Goal: Information Seeking & Learning: Learn about a topic

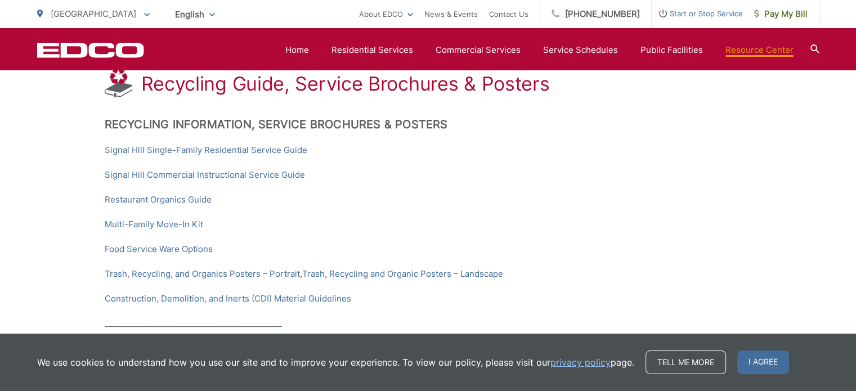
scroll to position [113, 0]
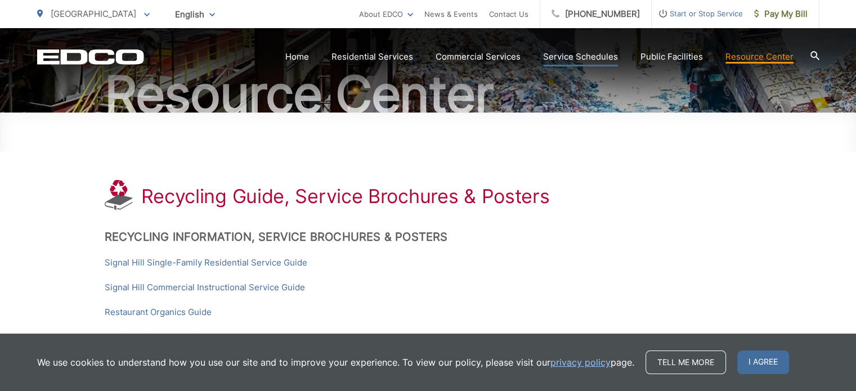
click at [569, 51] on link "Service Schedules" at bounding box center [580, 57] width 75 height 14
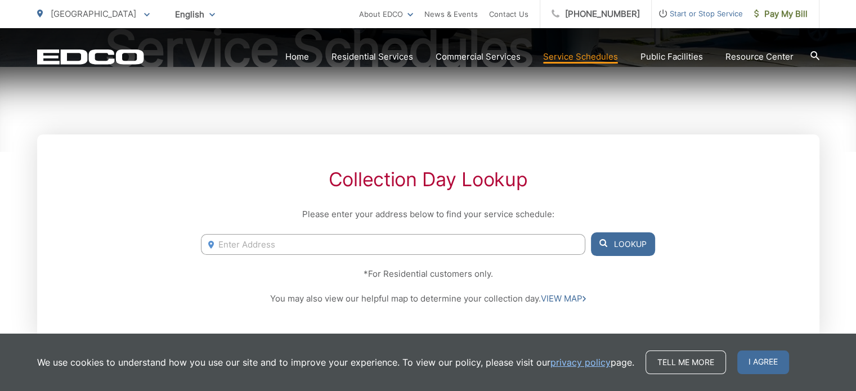
scroll to position [46, 0]
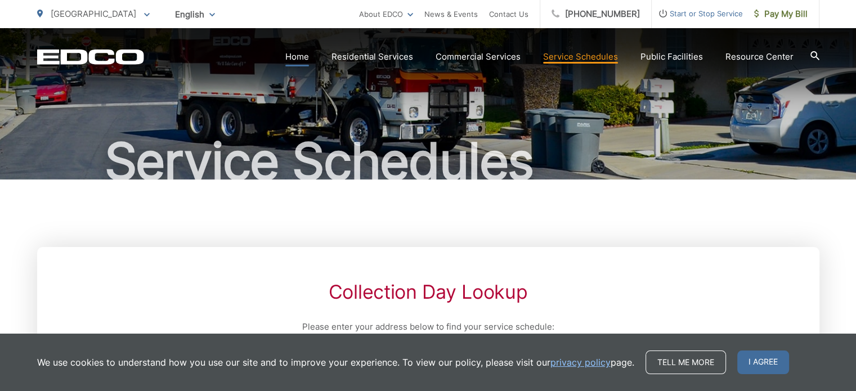
click at [300, 57] on link "Home" at bounding box center [297, 57] width 24 height 14
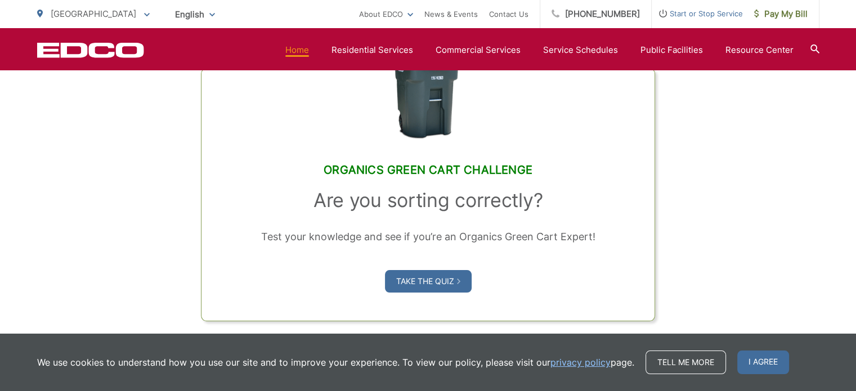
scroll to position [844, 0]
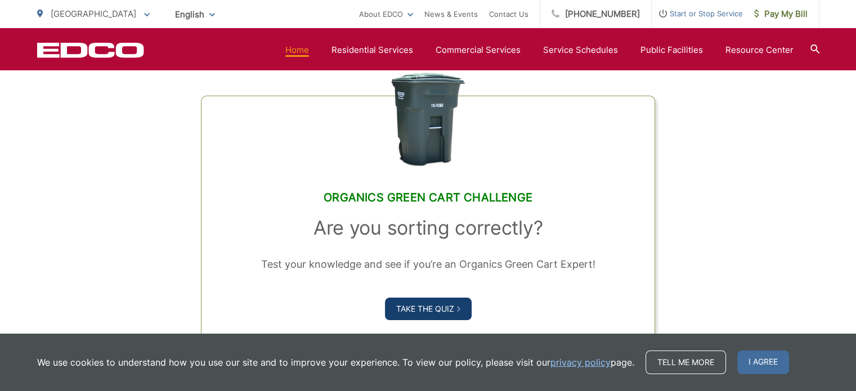
click at [424, 306] on link "Take the Quiz" at bounding box center [428, 309] width 87 height 23
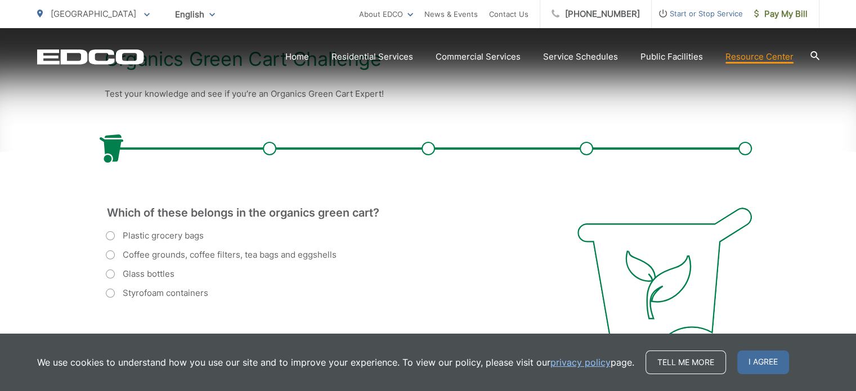
scroll to position [281, 0]
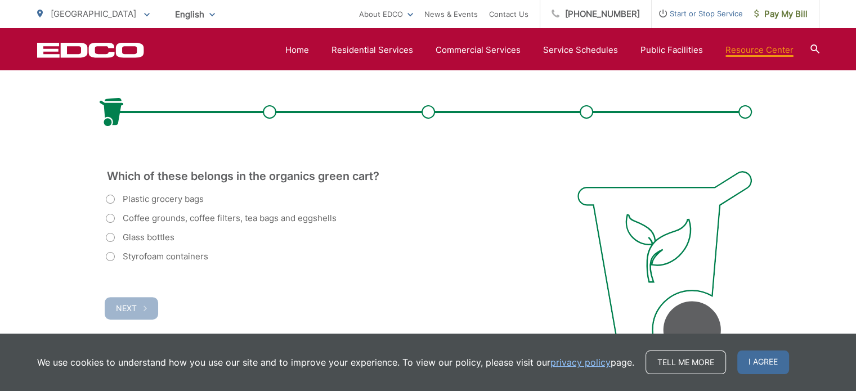
click at [112, 219] on label "Coffee grounds, coffee filters, tea bags and eggshells" at bounding box center [221, 219] width 231 height 14
radio input "true"
click at [125, 308] on span "Next" at bounding box center [126, 308] width 21 height 10
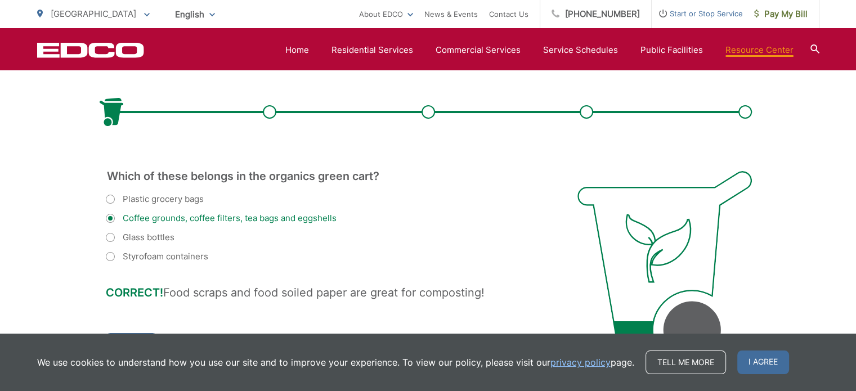
scroll to position [388, 0]
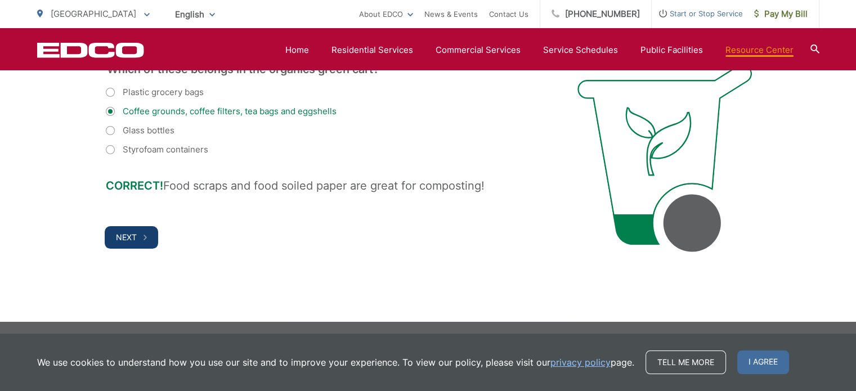
click at [139, 236] on button "Next" at bounding box center [131, 237] width 53 height 23
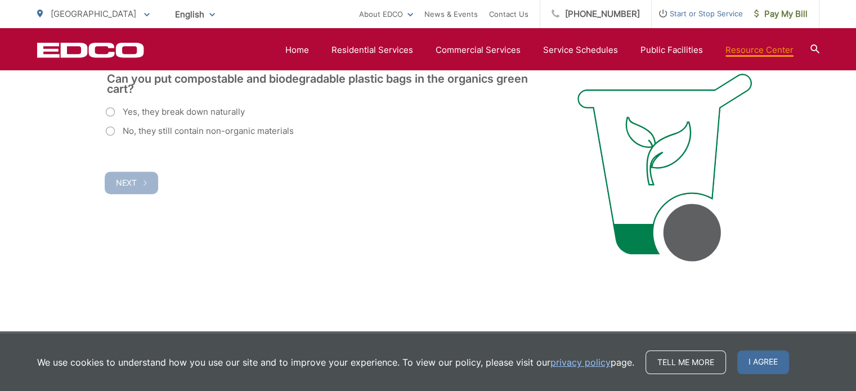
scroll to position [276, 0]
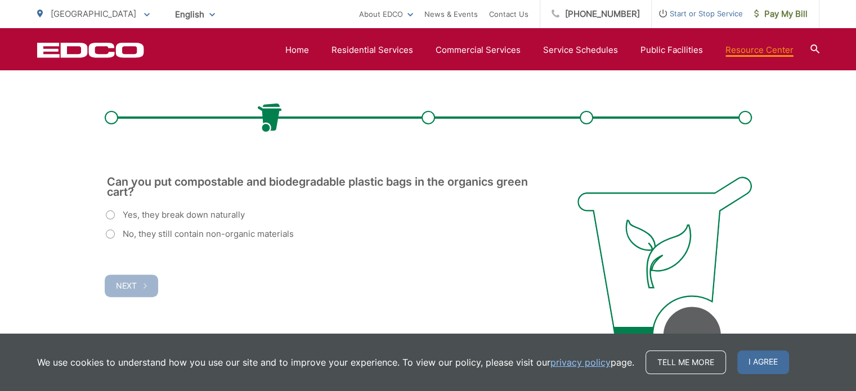
click at [115, 236] on label "No, they still contain non-organic materials" at bounding box center [200, 234] width 188 height 14
radio input "true"
click at [124, 281] on span "Next" at bounding box center [126, 286] width 21 height 10
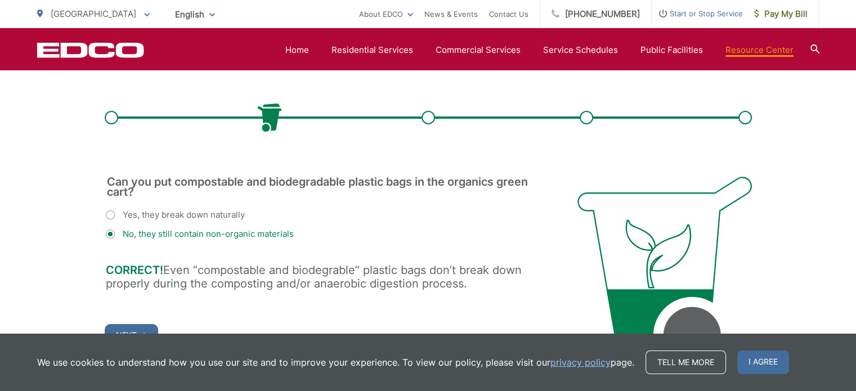
scroll to position [388, 0]
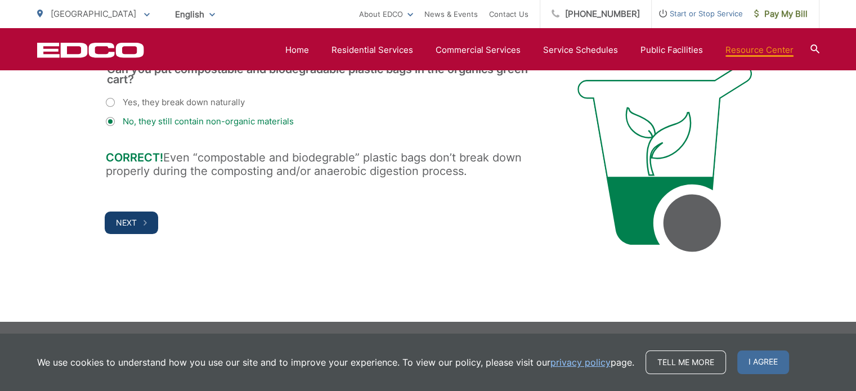
click at [151, 225] on button "Next" at bounding box center [131, 223] width 53 height 23
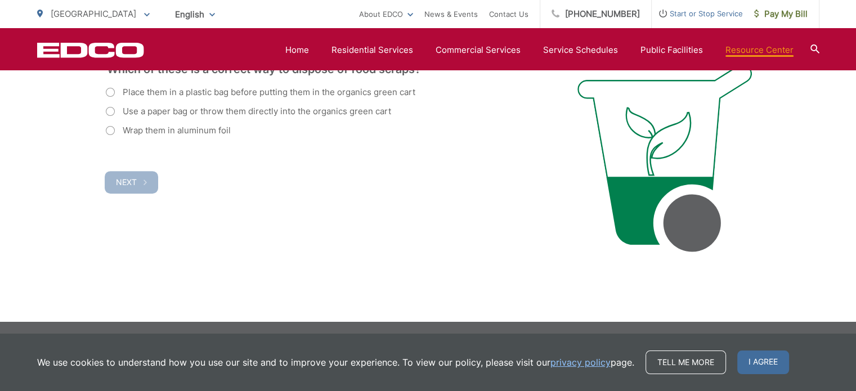
scroll to position [332, 0]
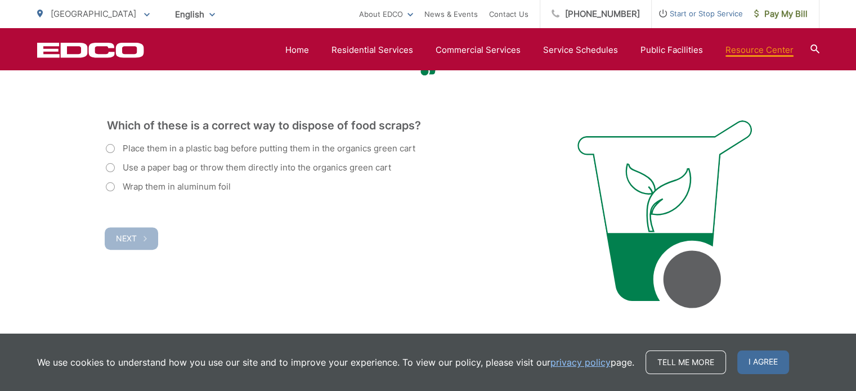
click at [110, 164] on label "Use a paper bag or throw them directly into the organics green cart" at bounding box center [248, 168] width 285 height 14
radio input "true"
click at [128, 233] on span "Next" at bounding box center [126, 238] width 21 height 10
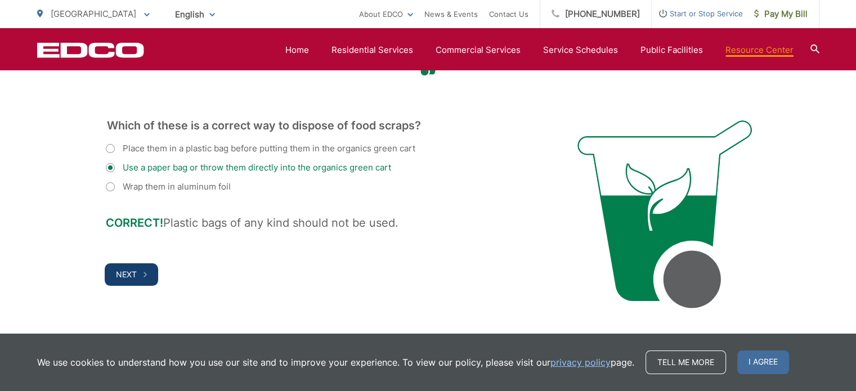
click at [128, 272] on span "Next" at bounding box center [126, 274] width 21 height 10
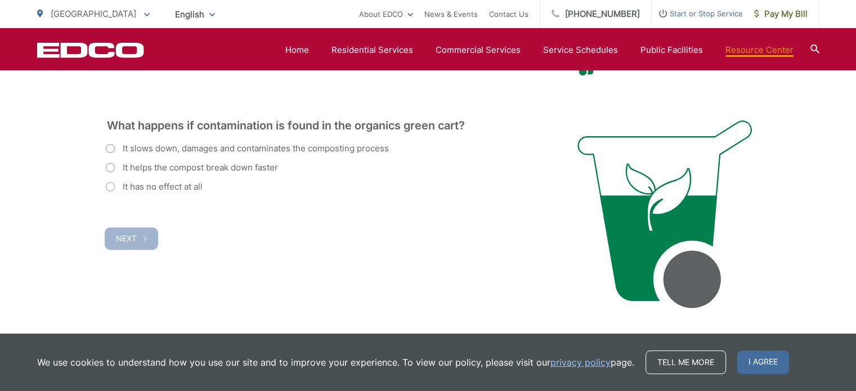
click at [110, 148] on label "It slows down, damages and contaminates the composting process" at bounding box center [247, 149] width 283 height 14
radio input "true"
click at [129, 233] on span "Next" at bounding box center [126, 238] width 21 height 10
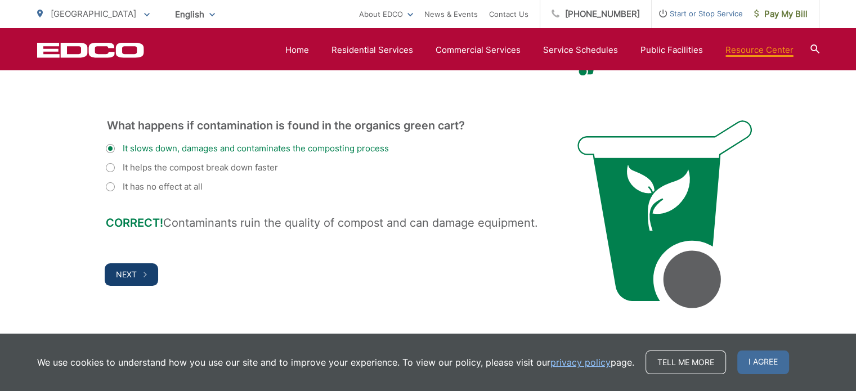
click at [123, 272] on span "Next" at bounding box center [126, 274] width 21 height 10
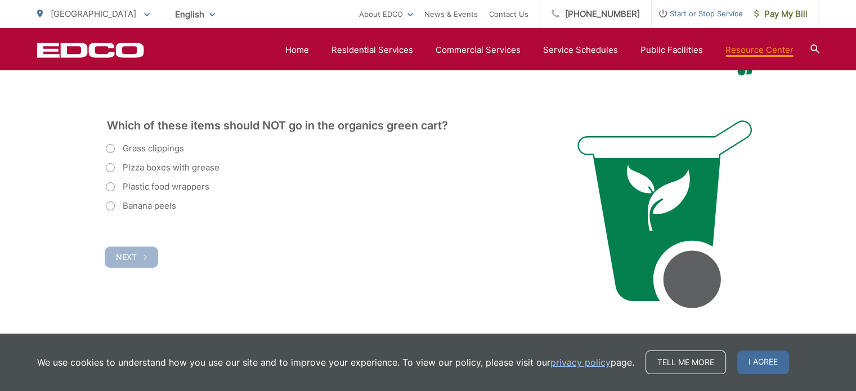
click at [110, 188] on label "Plastic food wrappers" at bounding box center [158, 187] width 104 height 14
radio input "true"
click at [133, 258] on span "Next" at bounding box center [126, 257] width 21 height 10
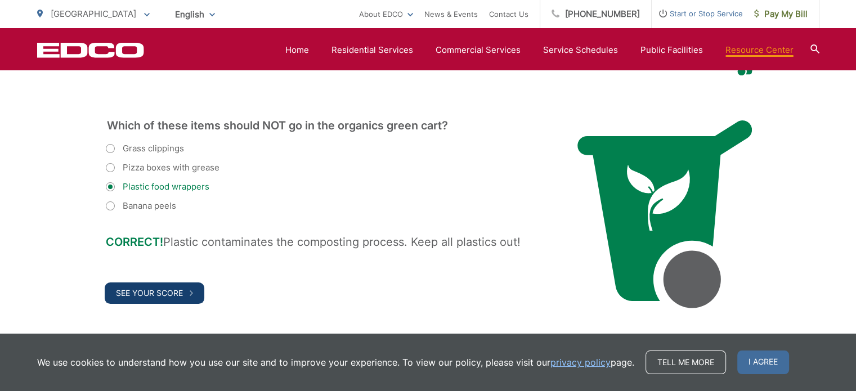
click at [145, 293] on span "See Your Score" at bounding box center [149, 293] width 67 height 10
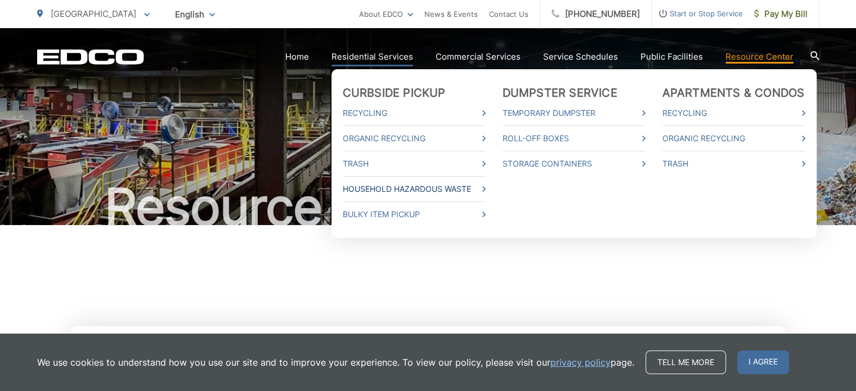
click at [375, 191] on link "Household Hazardous Waste" at bounding box center [414, 189] width 143 height 14
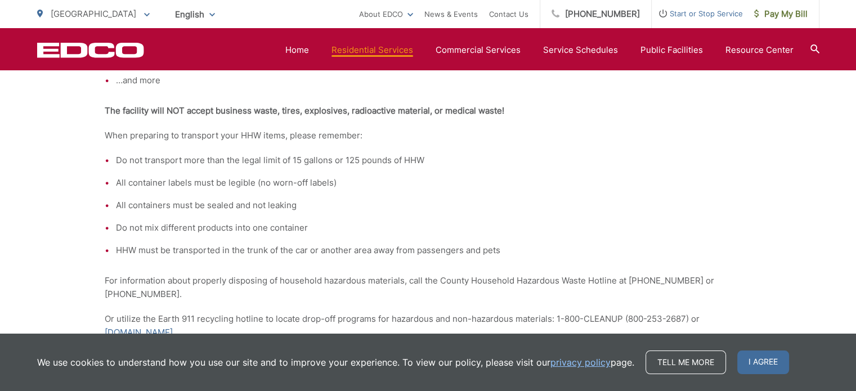
scroll to position [740, 0]
